Goal: Navigation & Orientation: Find specific page/section

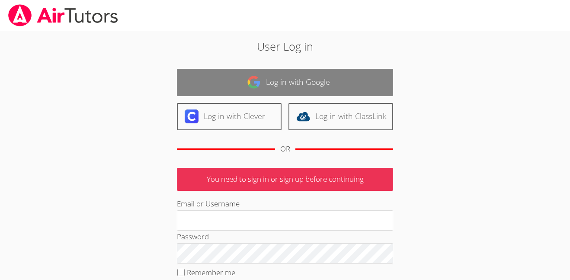
click at [251, 78] on img at bounding box center [254, 82] width 14 height 14
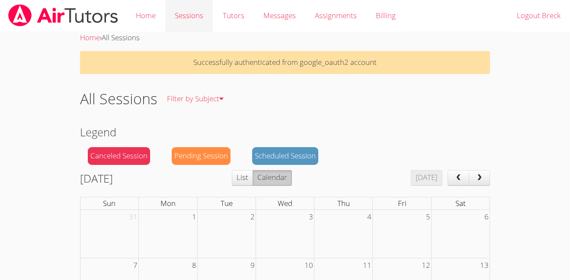
click at [189, 24] on link "Sessions" at bounding box center [189, 16] width 48 height 32
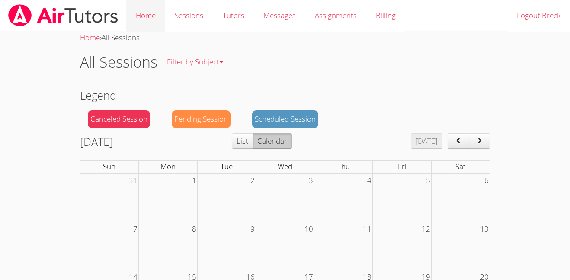
click at [154, 17] on link "Home" at bounding box center [145, 16] width 39 height 32
